Goal: Task Accomplishment & Management: Use online tool/utility

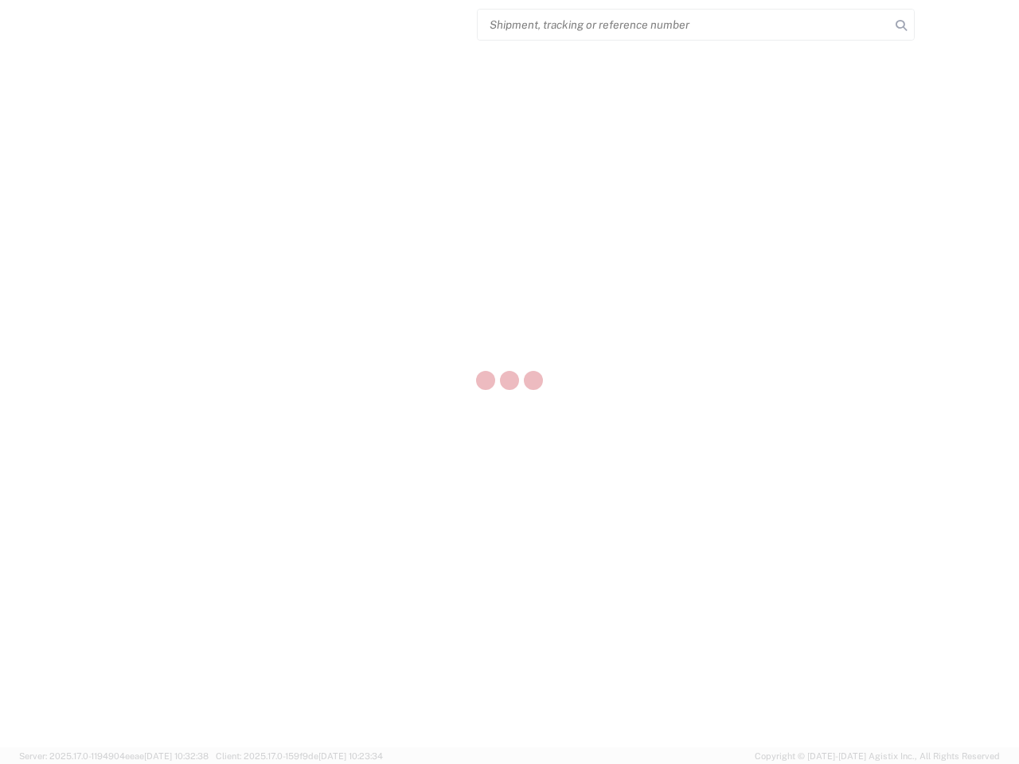
select select "US"
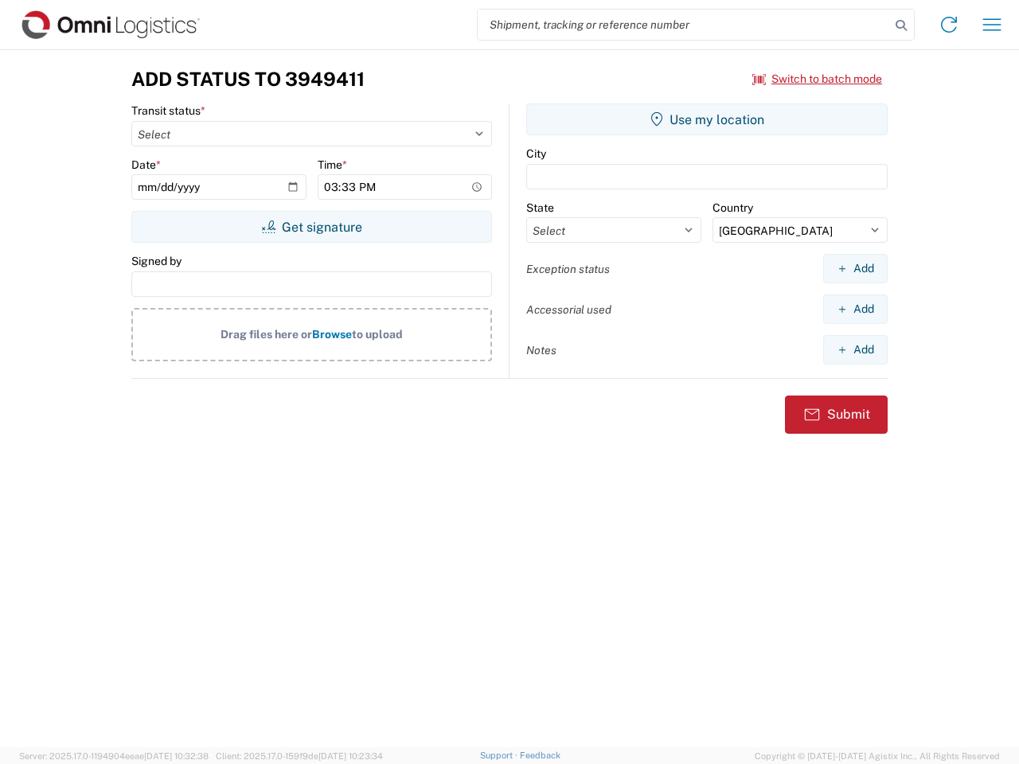
click at [684, 25] on input "search" at bounding box center [684, 25] width 412 height 30
click at [901, 25] on icon at bounding box center [901, 25] width 22 height 22
click at [949, 25] on icon at bounding box center [948, 24] width 25 height 25
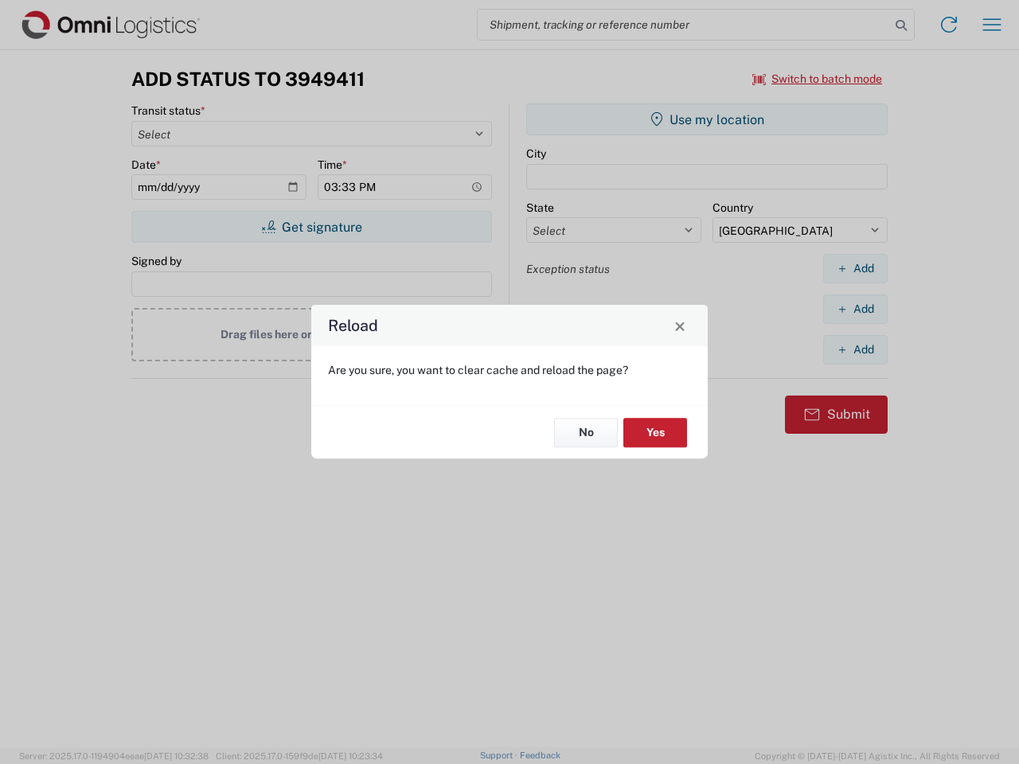
click at [818, 79] on div "Reload Are you sure, you want to clear cache and reload the page? No Yes" at bounding box center [509, 382] width 1019 height 764
click at [311, 227] on div "Reload Are you sure, you want to clear cache and reload the page? No Yes" at bounding box center [509, 382] width 1019 height 764
click at [707, 119] on div "Reload Are you sure, you want to clear cache and reload the page? No Yes" at bounding box center [509, 382] width 1019 height 764
click at [855, 268] on div "Reload Are you sure, you want to clear cache and reload the page? No Yes" at bounding box center [509, 382] width 1019 height 764
click at [855, 309] on div "Reload Are you sure, you want to clear cache and reload the page? No Yes" at bounding box center [509, 382] width 1019 height 764
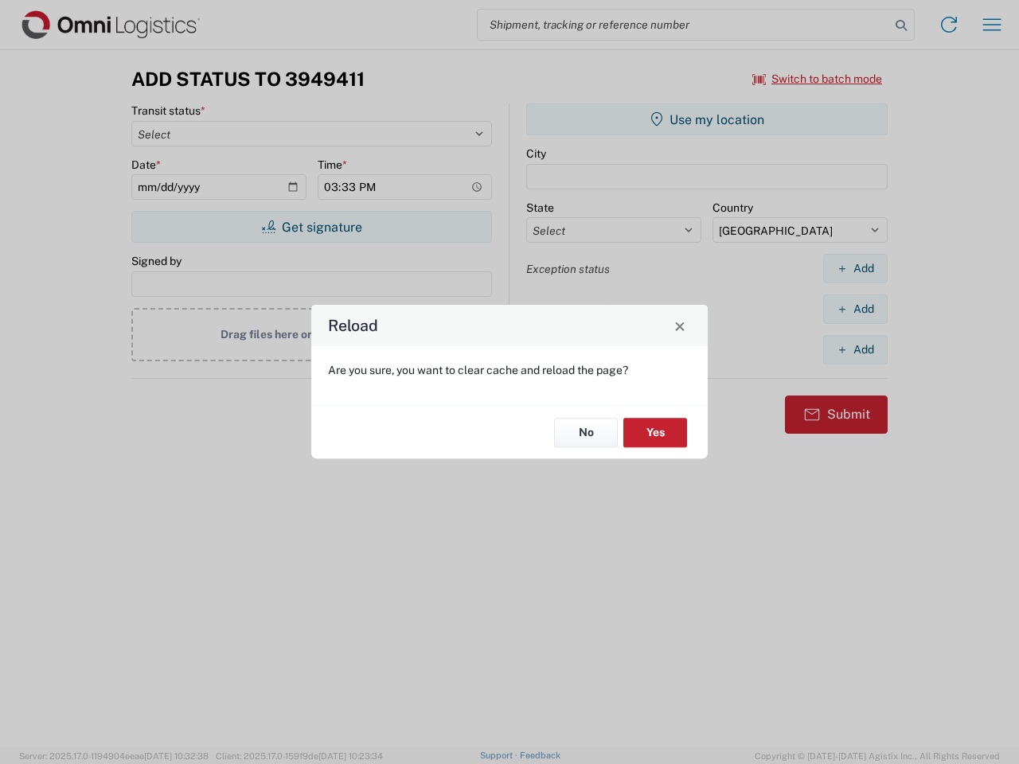
click at [855, 349] on div "Reload Are you sure, you want to clear cache and reload the page? No Yes" at bounding box center [509, 382] width 1019 height 764
